Goal: Information Seeking & Learning: Learn about a topic

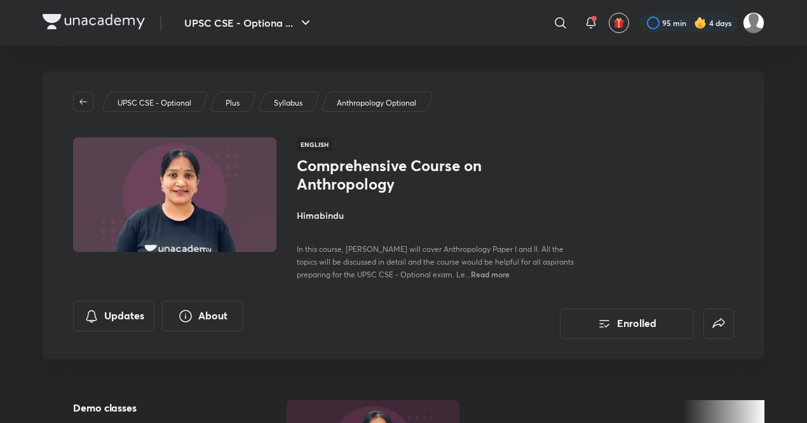
click at [103, 332] on div "Updates About" at bounding box center [162, 320] width 178 height 38
click at [142, 308] on button "Updates" at bounding box center [113, 314] width 81 height 30
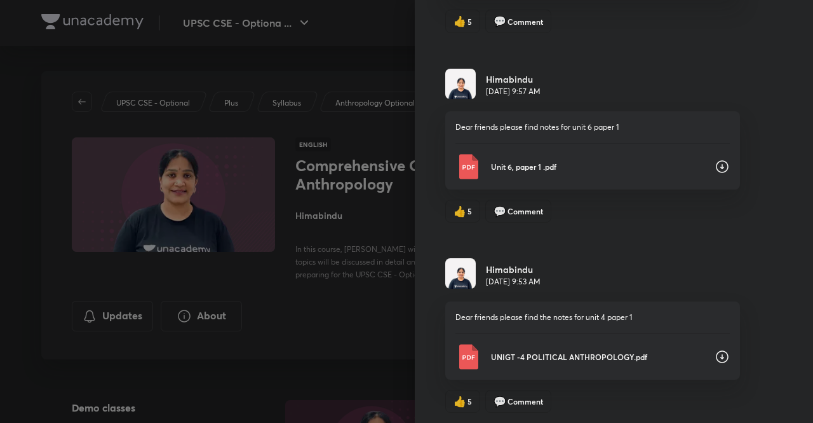
scroll to position [1045, 0]
click at [715, 172] on icon at bounding box center [722, 165] width 15 height 15
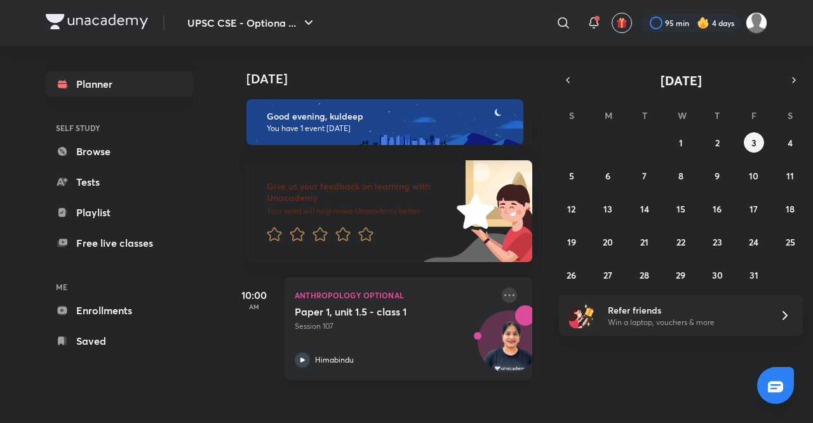
click at [502, 294] on icon at bounding box center [509, 294] width 15 height 15
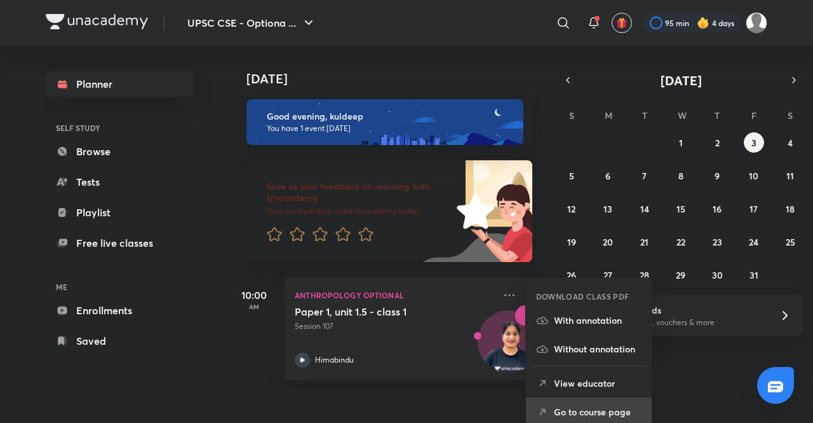
click at [597, 407] on p "Go to course page" at bounding box center [598, 411] width 88 height 13
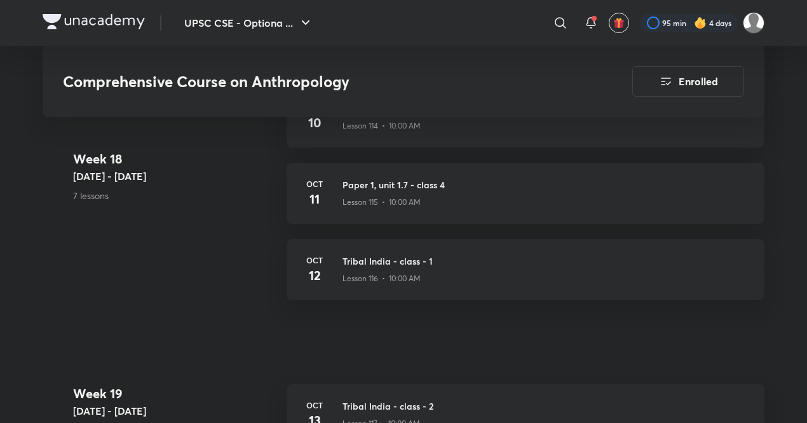
scroll to position [10450, 0]
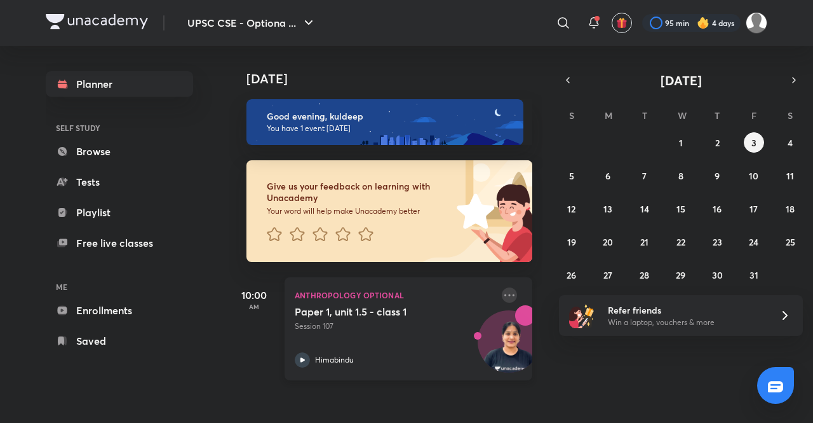
click at [504, 295] on icon at bounding box center [509, 294] width 15 height 15
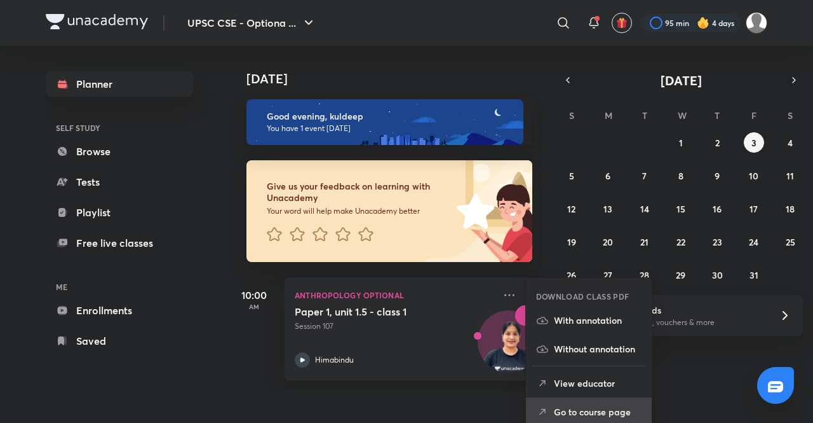
click at [586, 409] on p "Go to course page" at bounding box center [598, 411] width 88 height 13
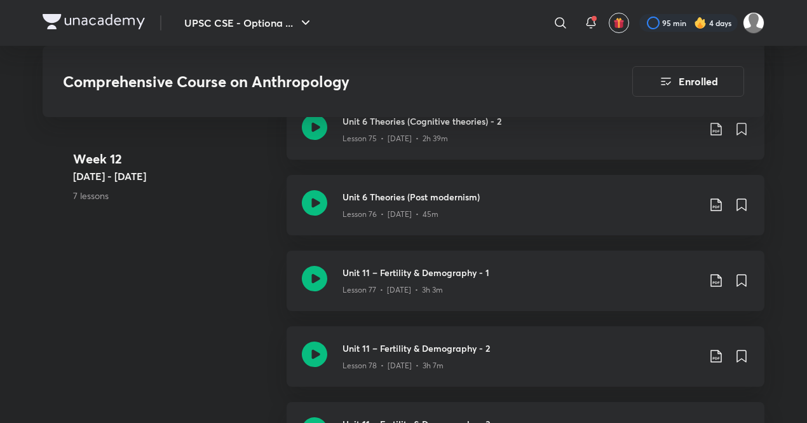
scroll to position [7056, 0]
